Goal: Information Seeking & Learning: Learn about a topic

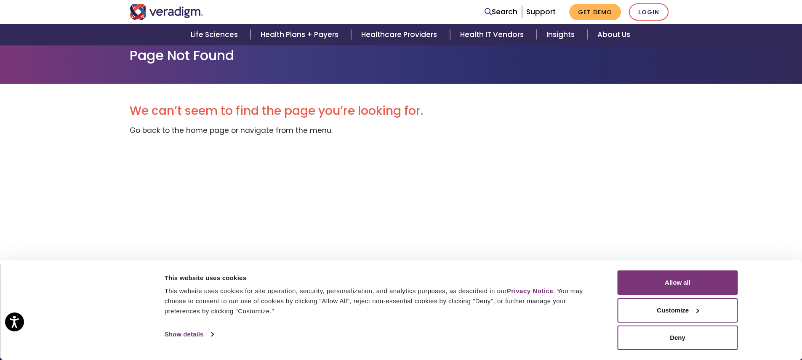
scroll to position [133, 0]
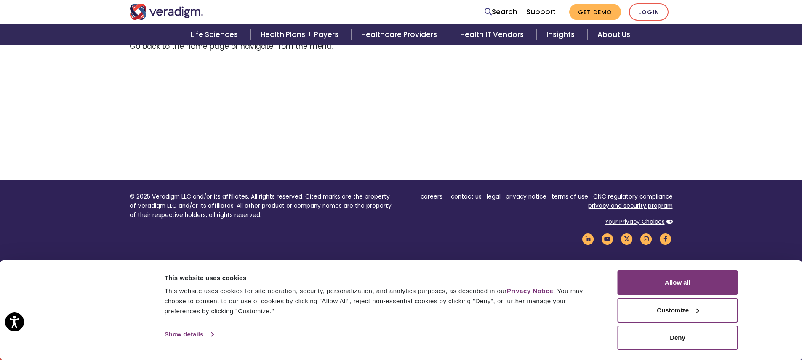
click at [213, 334] on link "Show details" at bounding box center [189, 334] width 49 height 13
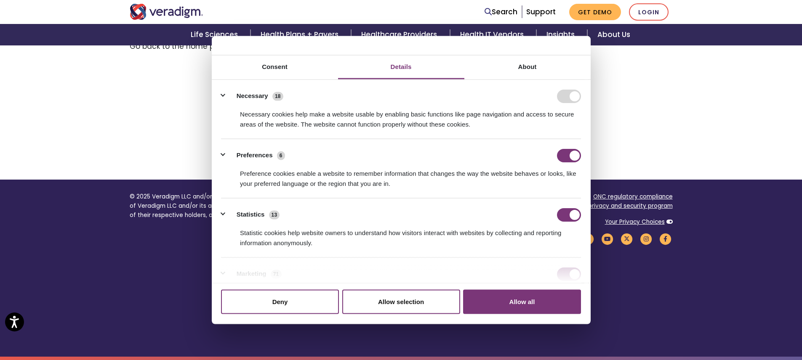
click at [650, 80] on div "We can’t seem to find the page you’re looking for. Go back to the home page or …" at bounding box center [401, 90] width 543 height 180
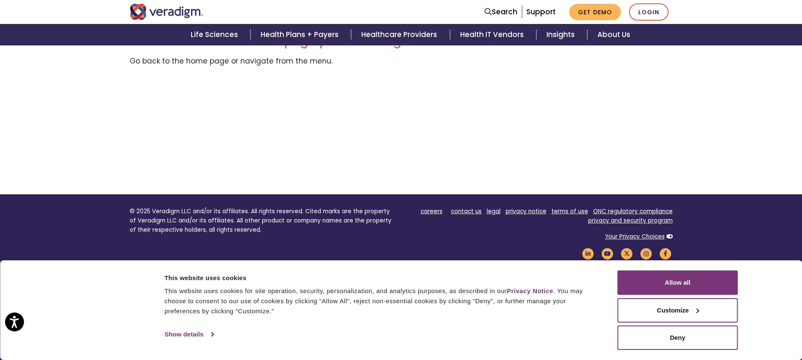
scroll to position [133, 0]
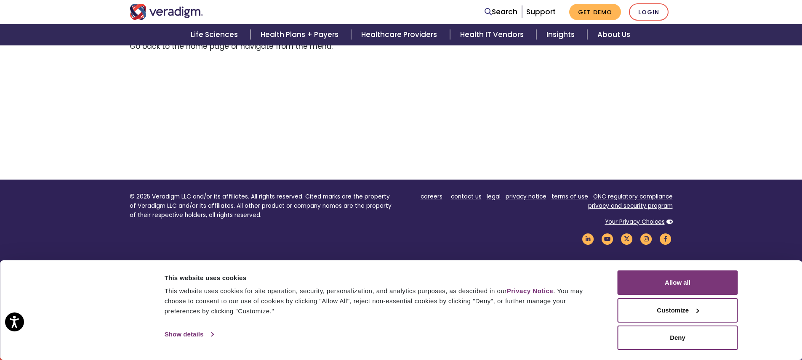
click at [211, 332] on link "Show details" at bounding box center [189, 334] width 49 height 13
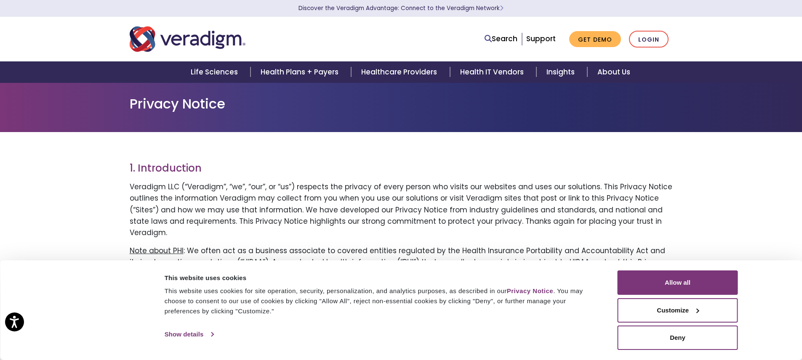
click at [211, 336] on link "Show details" at bounding box center [189, 334] width 49 height 13
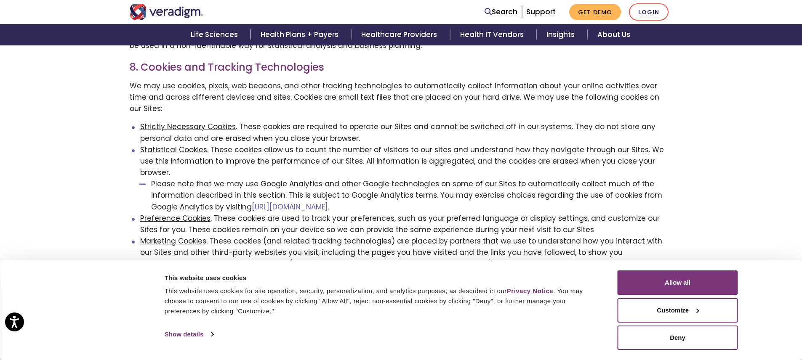
scroll to position [1137, 0]
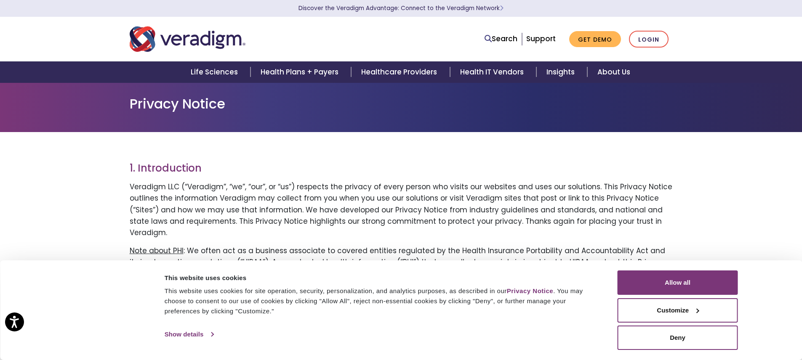
click at [213, 334] on link "Show details" at bounding box center [189, 334] width 49 height 13
